Goal: Use online tool/utility: Use online tool/utility

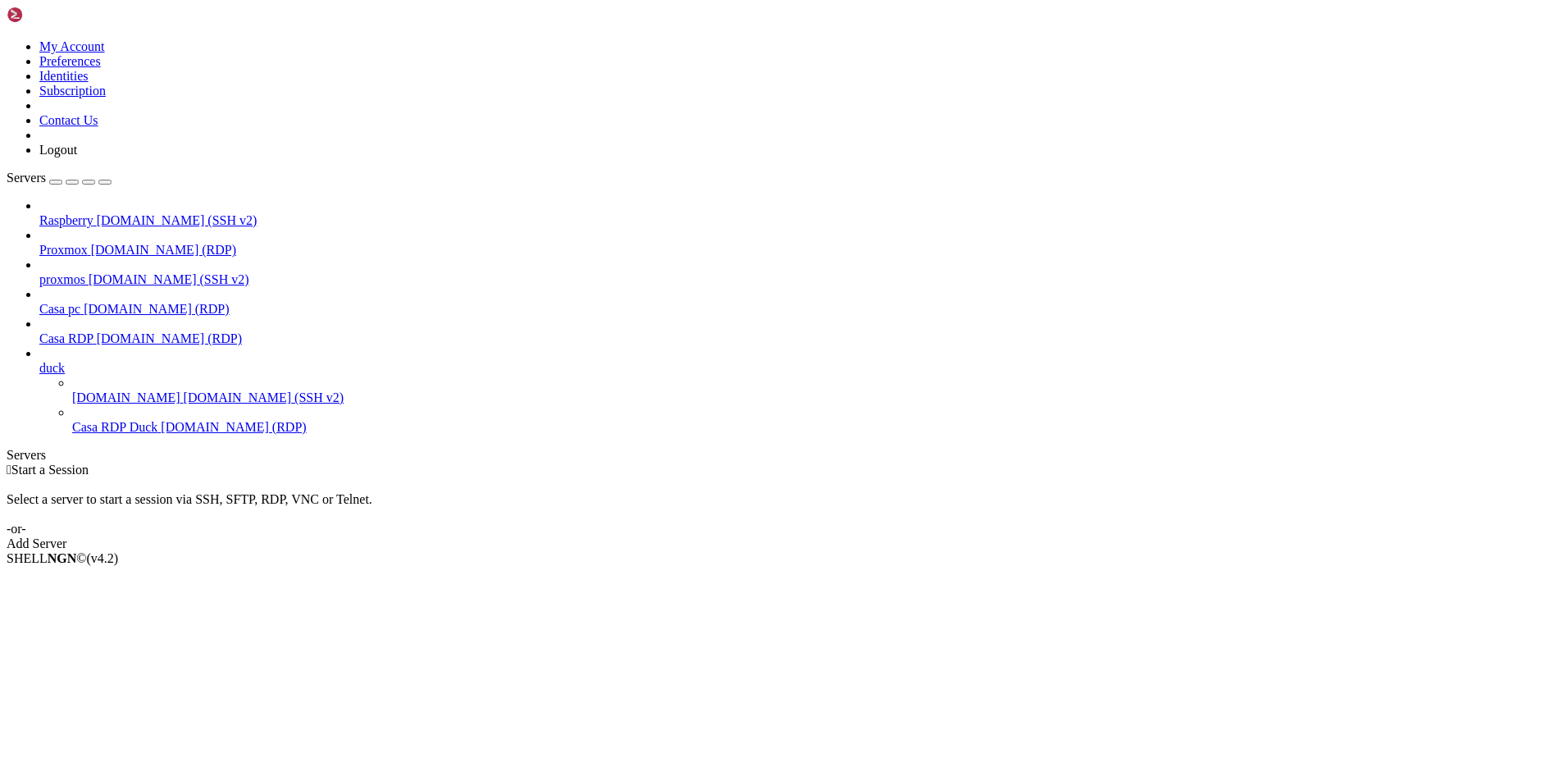
click at [90, 332] on span "Casa RDP" at bounding box center [67, 338] width 54 height 14
